Goal: Find specific page/section: Find specific page/section

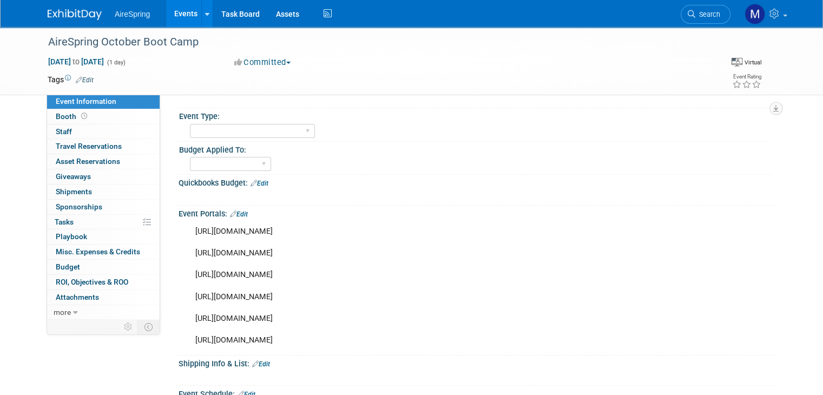
click at [59, 12] on img at bounding box center [75, 14] width 54 height 11
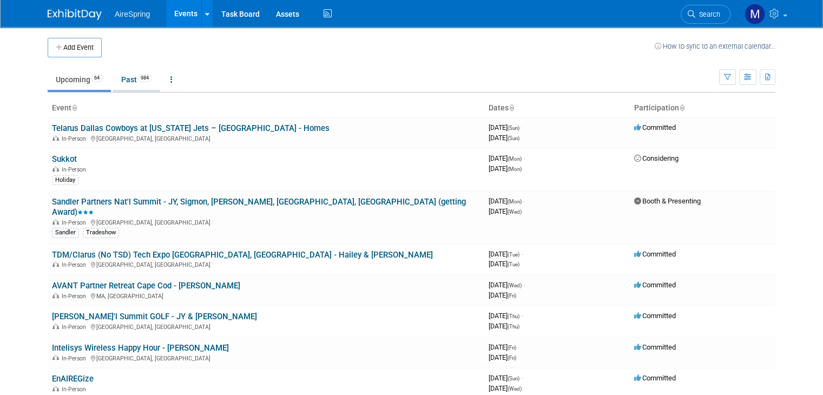
click at [116, 80] on link "Past 984" at bounding box center [136, 79] width 47 height 21
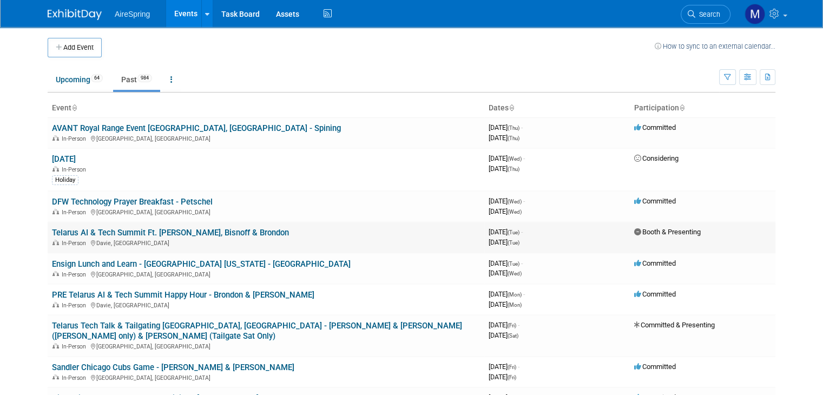
click at [136, 233] on link "Telarus AI & Tech Summit Ft. [PERSON_NAME], Bisnoff & Brondon" at bounding box center [170, 233] width 237 height 10
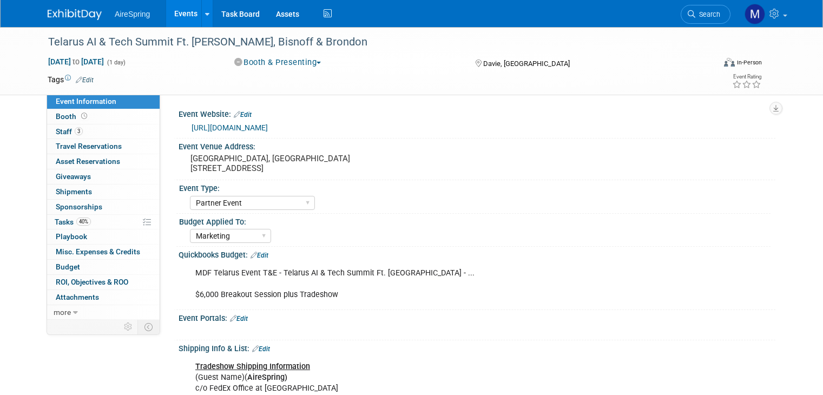
select select "Partner Event"
select select "Marketing"
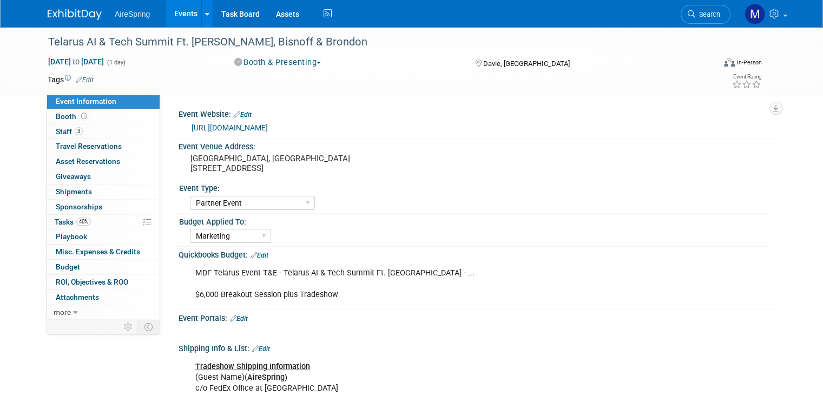
click at [268, 124] on link "https://web.cvent.com/event/db955279-83fe-48a1-9dbd-3208e053a7b3/regProcessStep1" at bounding box center [230, 127] width 76 height 9
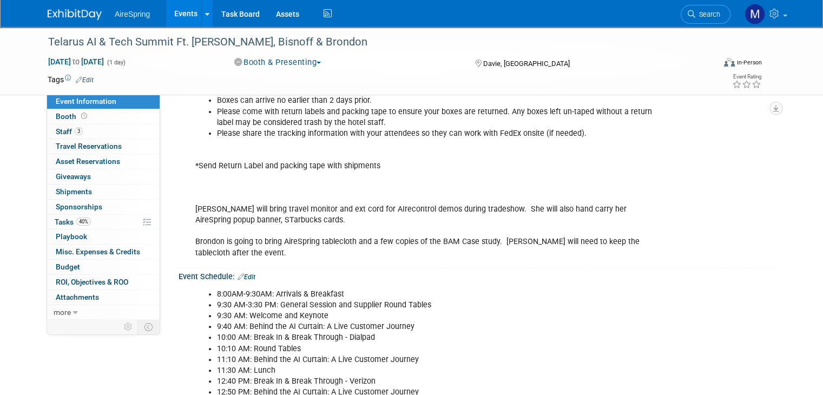
scroll to position [352, 0]
